Goal: Transaction & Acquisition: Purchase product/service

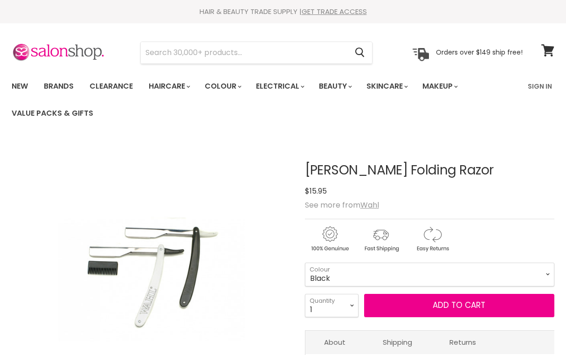
click at [439, 306] on span "Add to cart" at bounding box center [459, 305] width 53 height 11
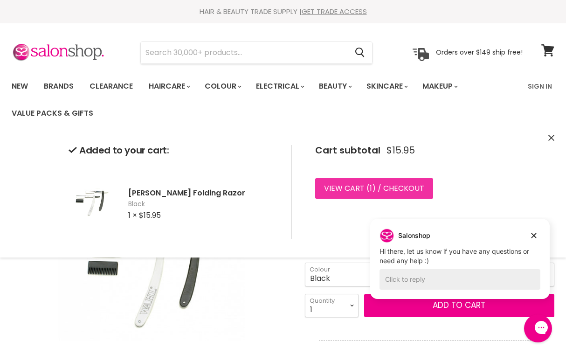
click at [328, 190] on link "View cart ( 1 ) / Checkout" at bounding box center [374, 188] width 118 height 21
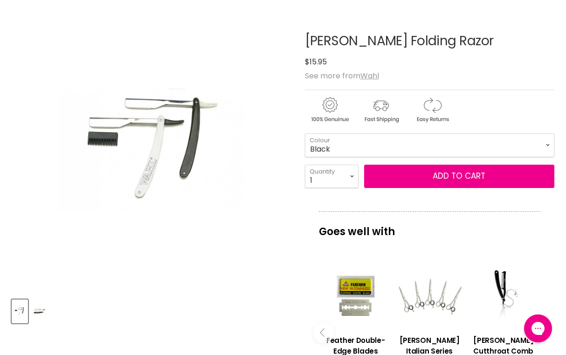
scroll to position [128, 0]
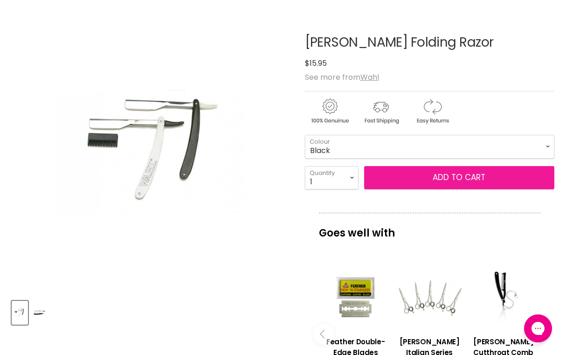
click at [396, 179] on button "Add to cart" at bounding box center [459, 177] width 190 height 23
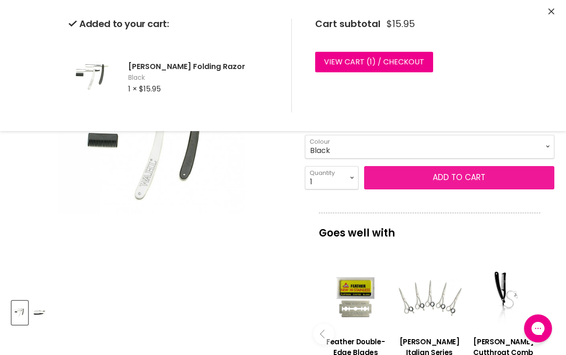
click at [396, 179] on button "Add to cart" at bounding box center [459, 177] width 190 height 23
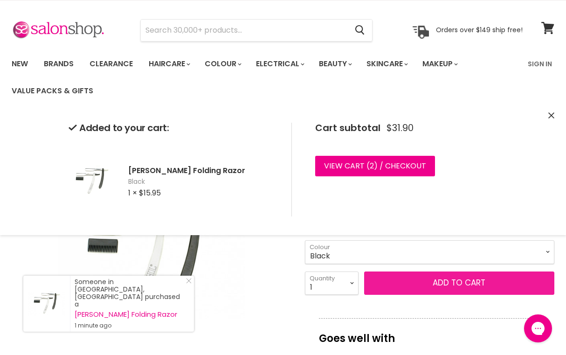
scroll to position [14, 0]
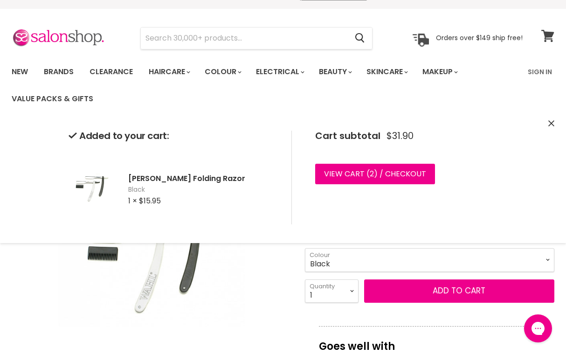
click at [549, 32] on icon at bounding box center [548, 36] width 13 height 12
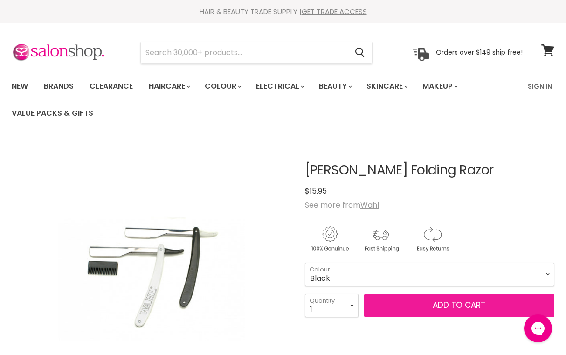
click at [444, 308] on span "Add to cart" at bounding box center [459, 305] width 53 height 11
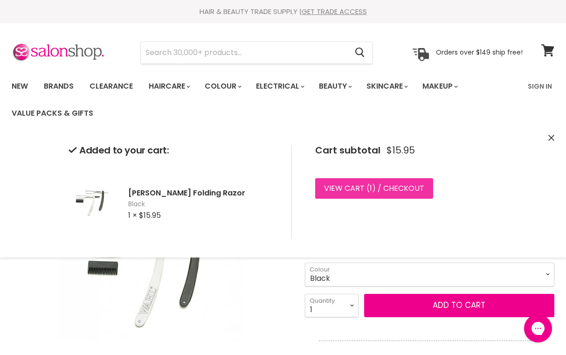
click at [400, 183] on link "View cart ( 1 ) / Checkout" at bounding box center [374, 188] width 118 height 21
